Goal: Task Accomplishment & Management: Manage account settings

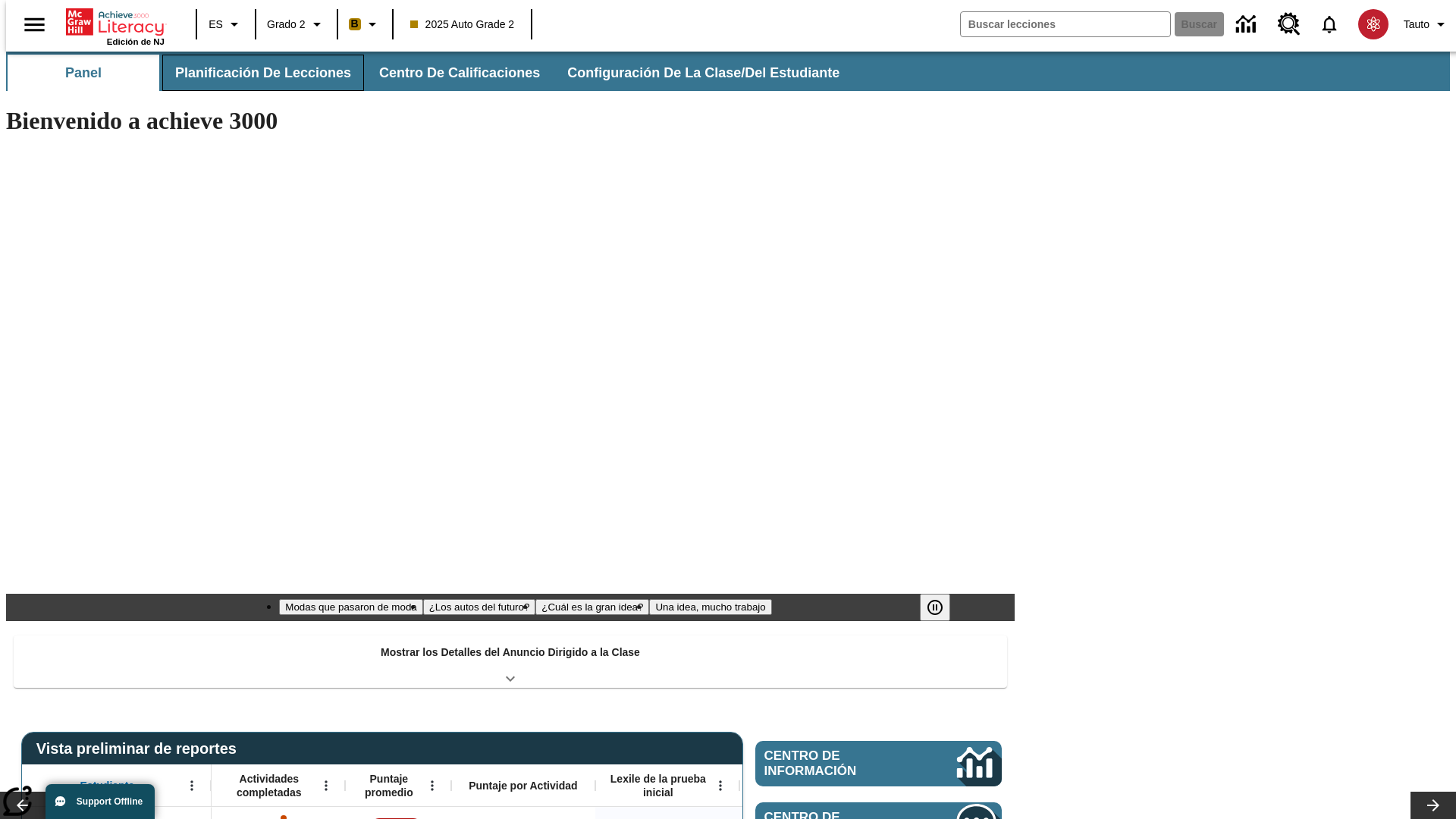
click at [254, 73] on span "Planificación de lecciones" at bounding box center [263, 73] width 176 height 18
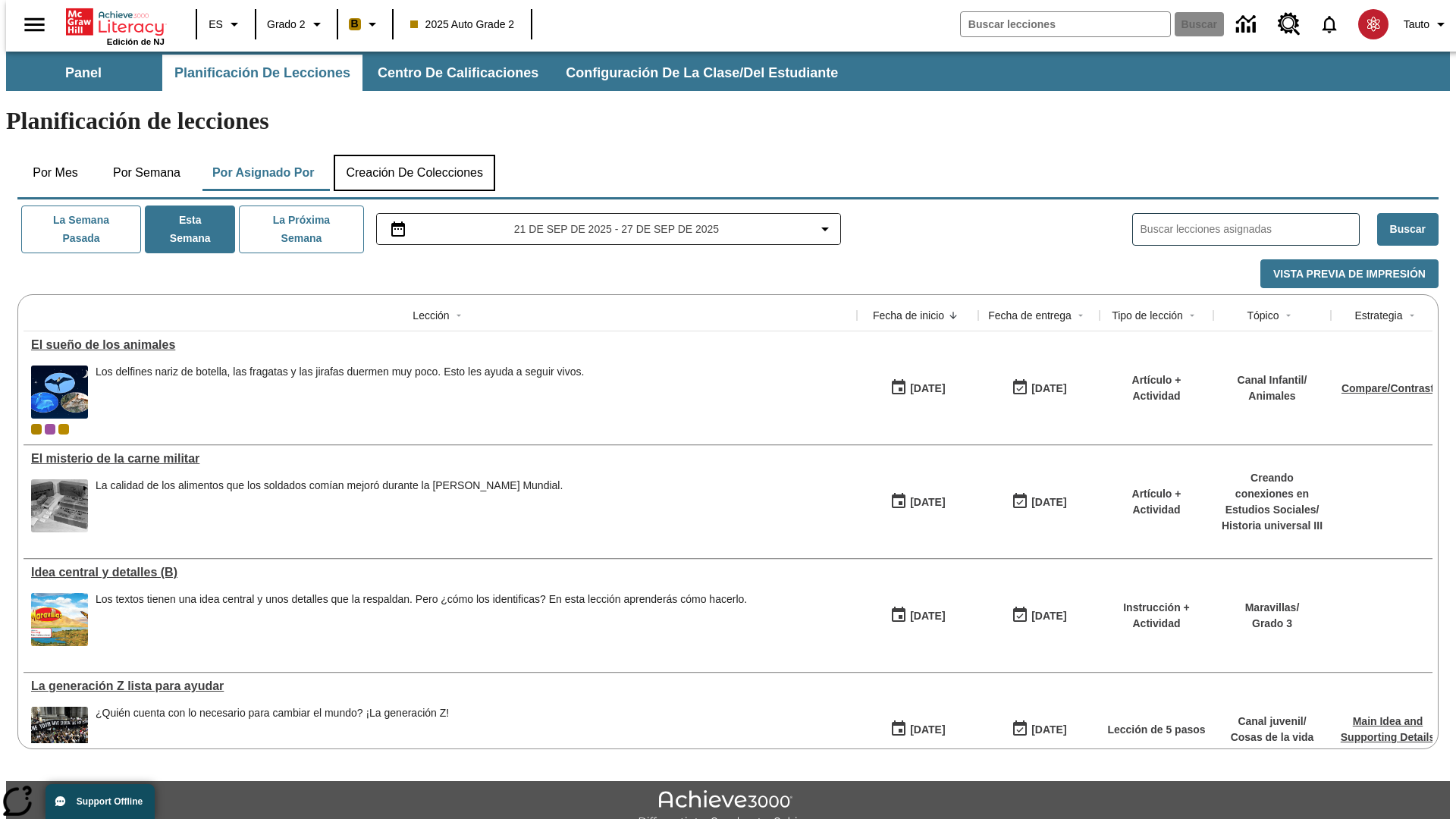
click at [414, 155] on button "Creación de colecciones" at bounding box center [414, 172] width 161 height 36
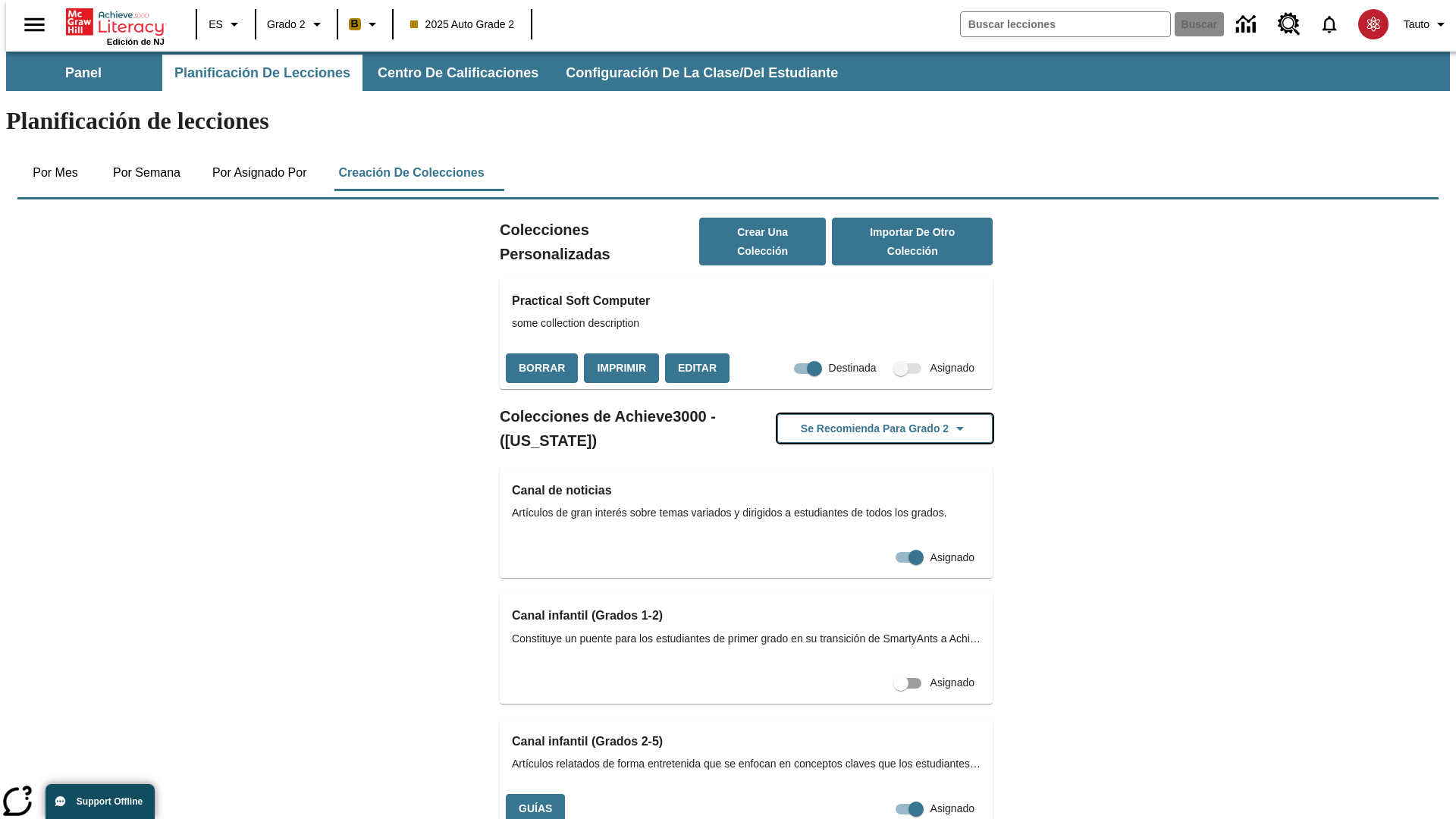
click at [860, 414] on button "Se recomienda para Grado 2" at bounding box center [885, 429] width 216 height 30
click at [872, 795] on input "Asignado" at bounding box center [916, 809] width 87 height 29
checkbox input "false"
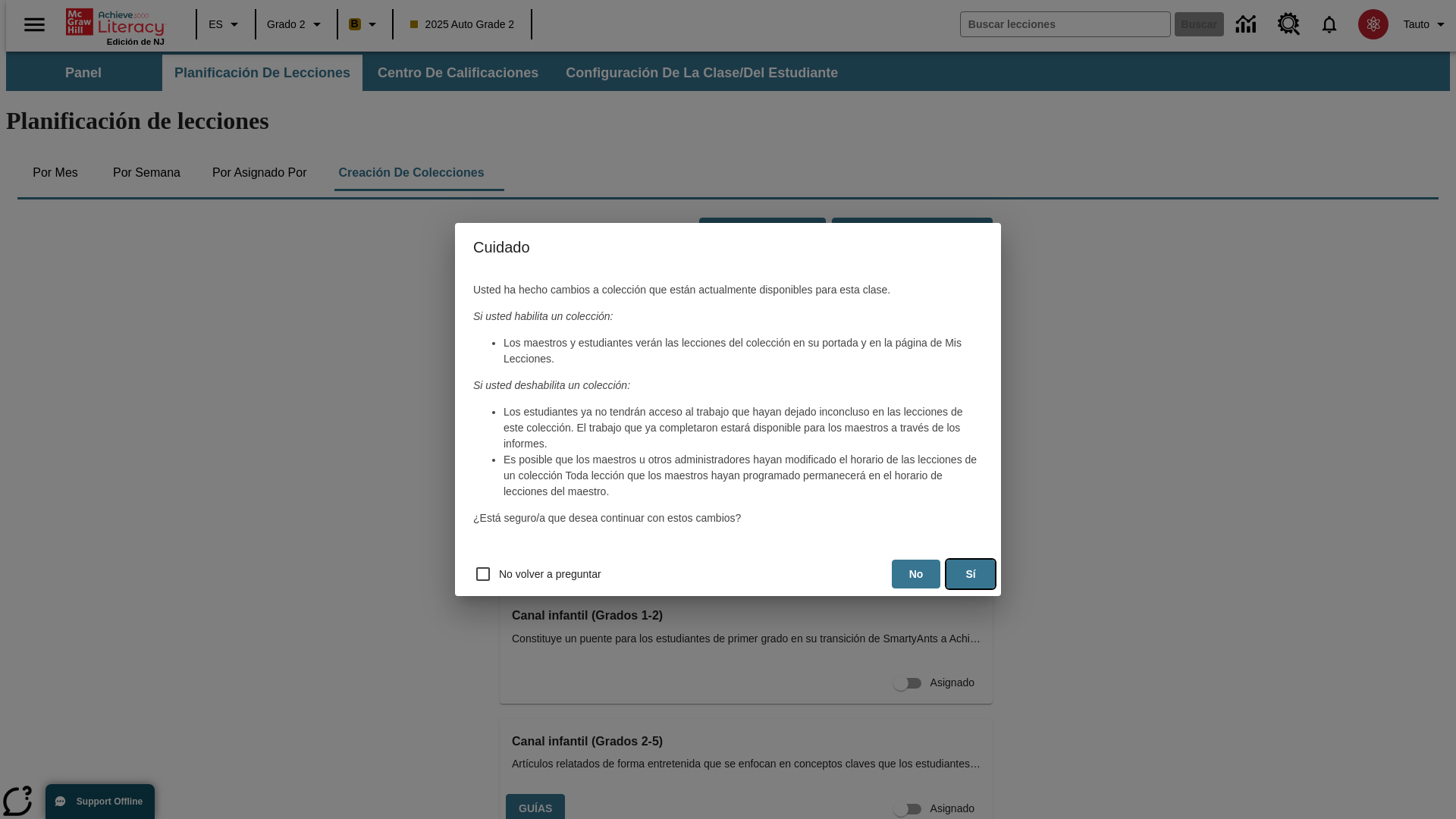
click at [971, 574] on button "Sí" at bounding box center [970, 575] width 49 height 30
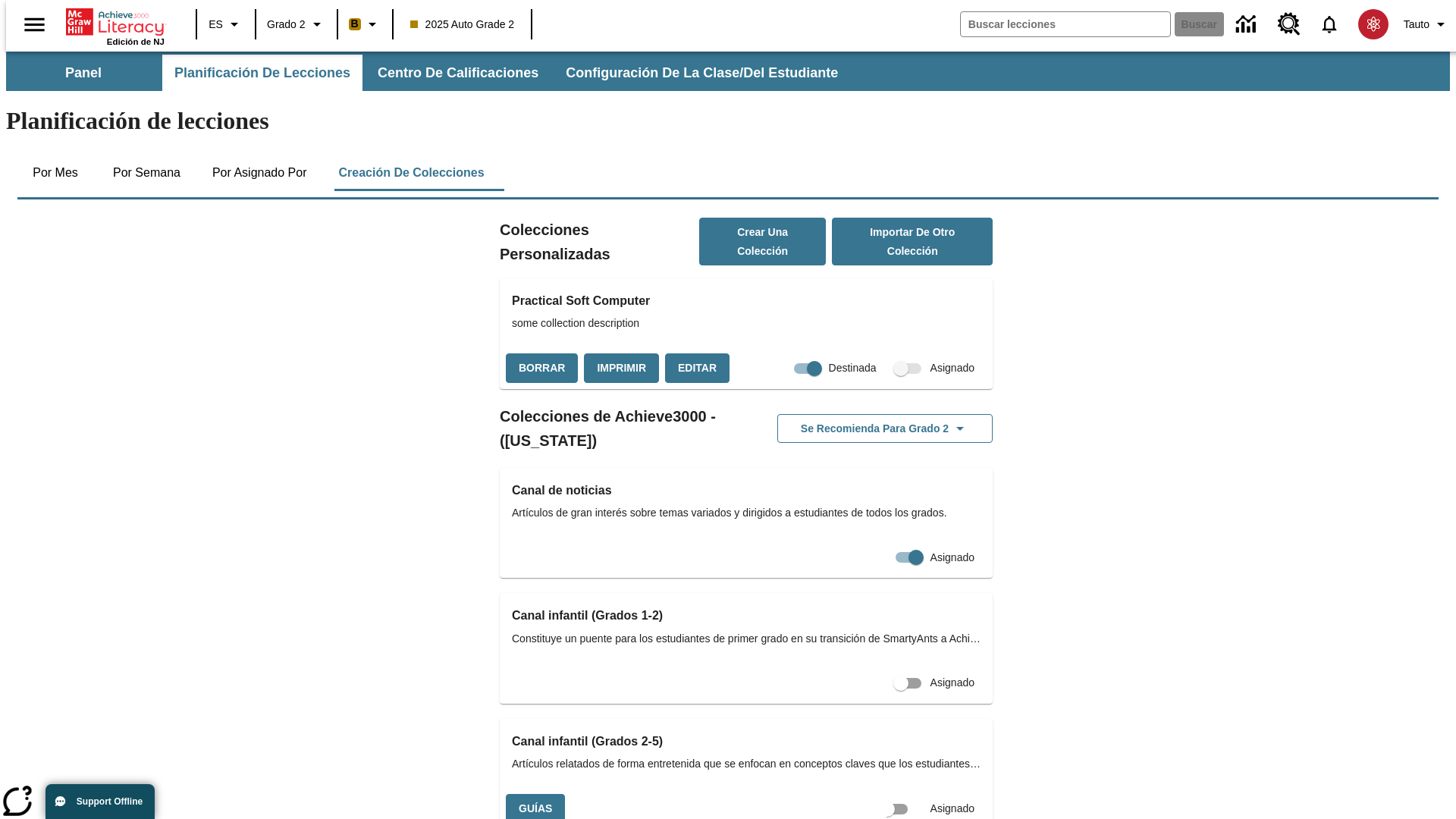
scroll to position [0, 14]
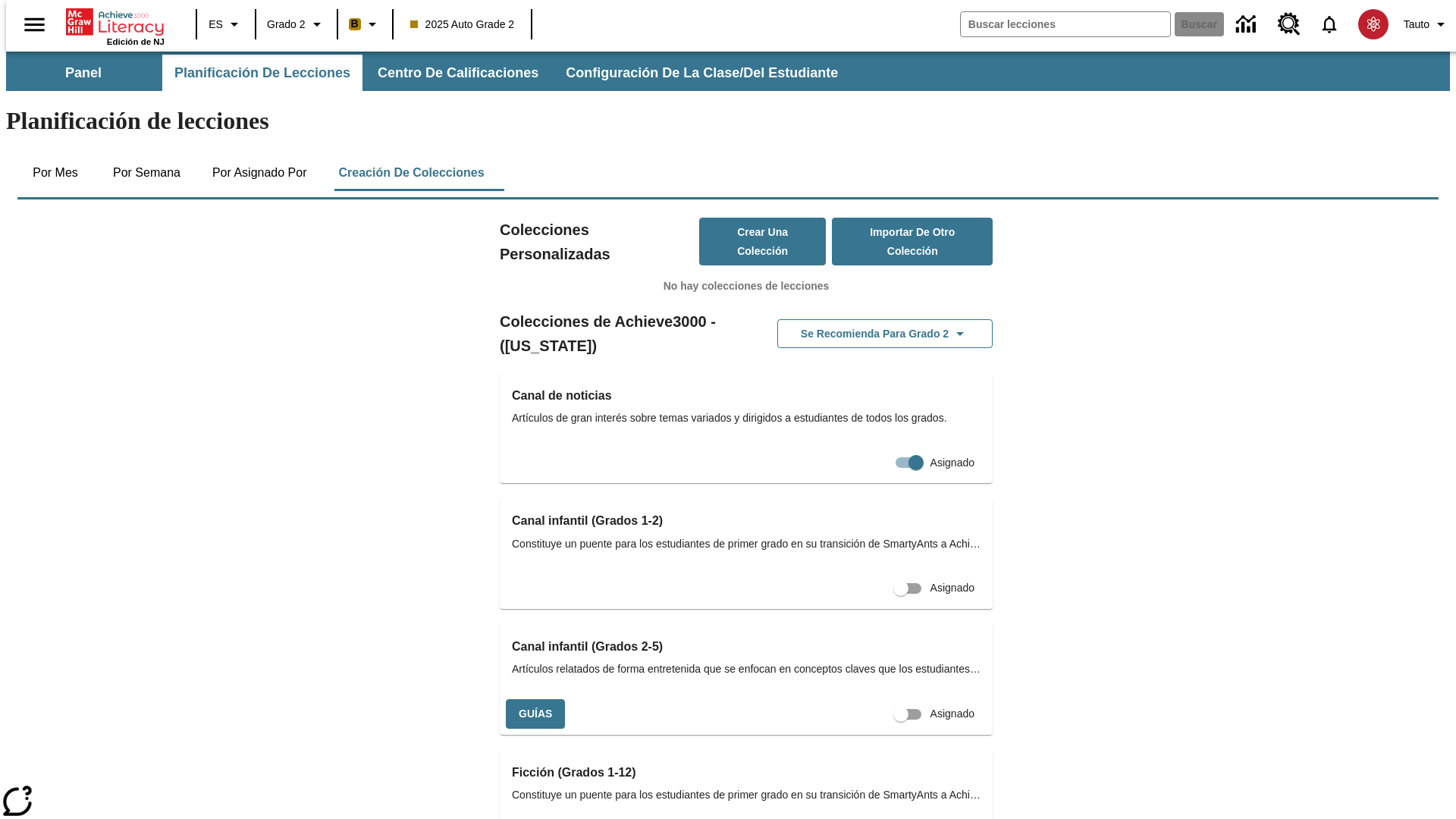
click at [873, 700] on input "Asignado" at bounding box center [901, 714] width 87 height 29
checkbox input "true"
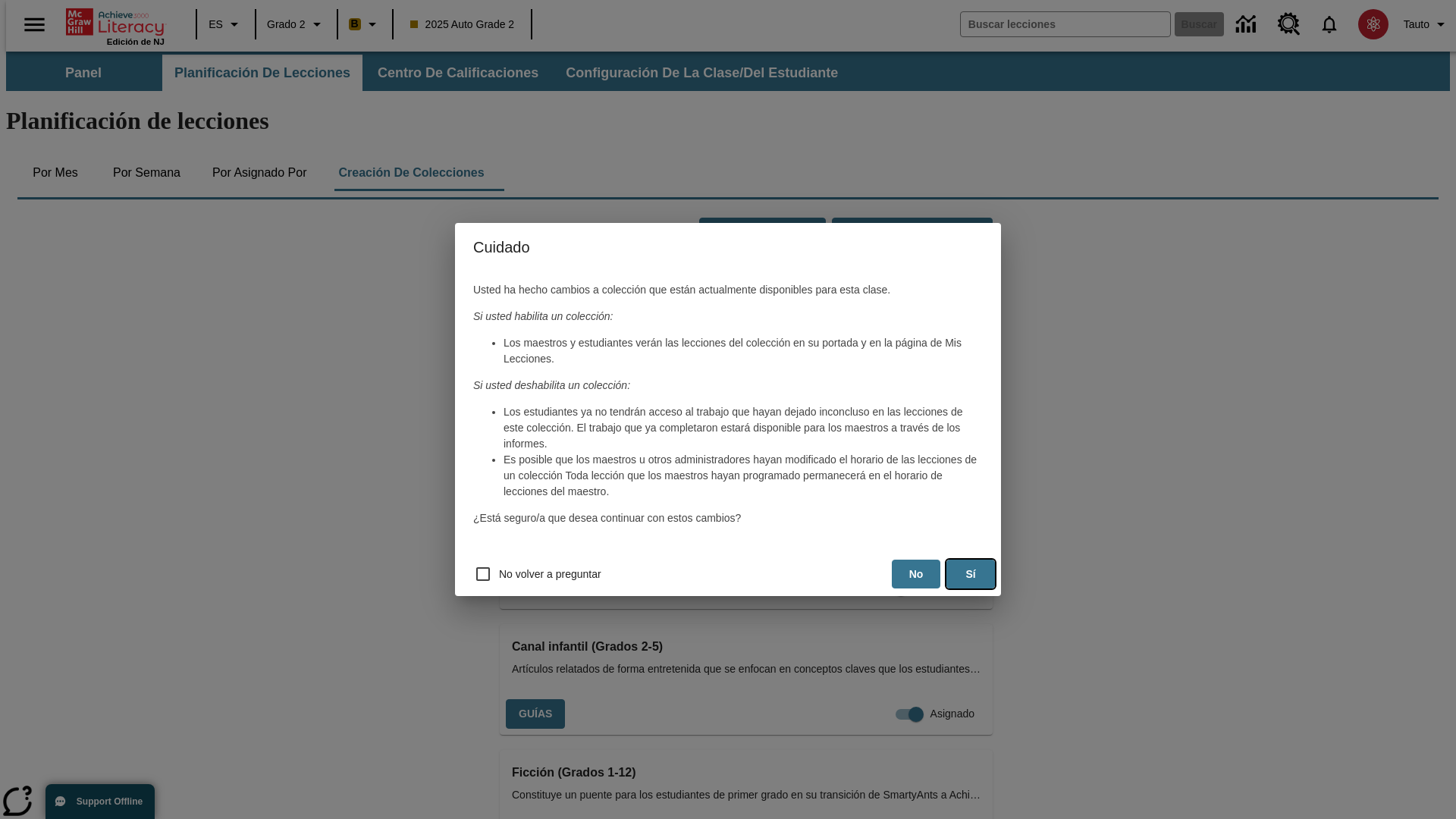
click at [971, 574] on button "Sí" at bounding box center [970, 575] width 49 height 30
